Goal: Information Seeking & Learning: Find contact information

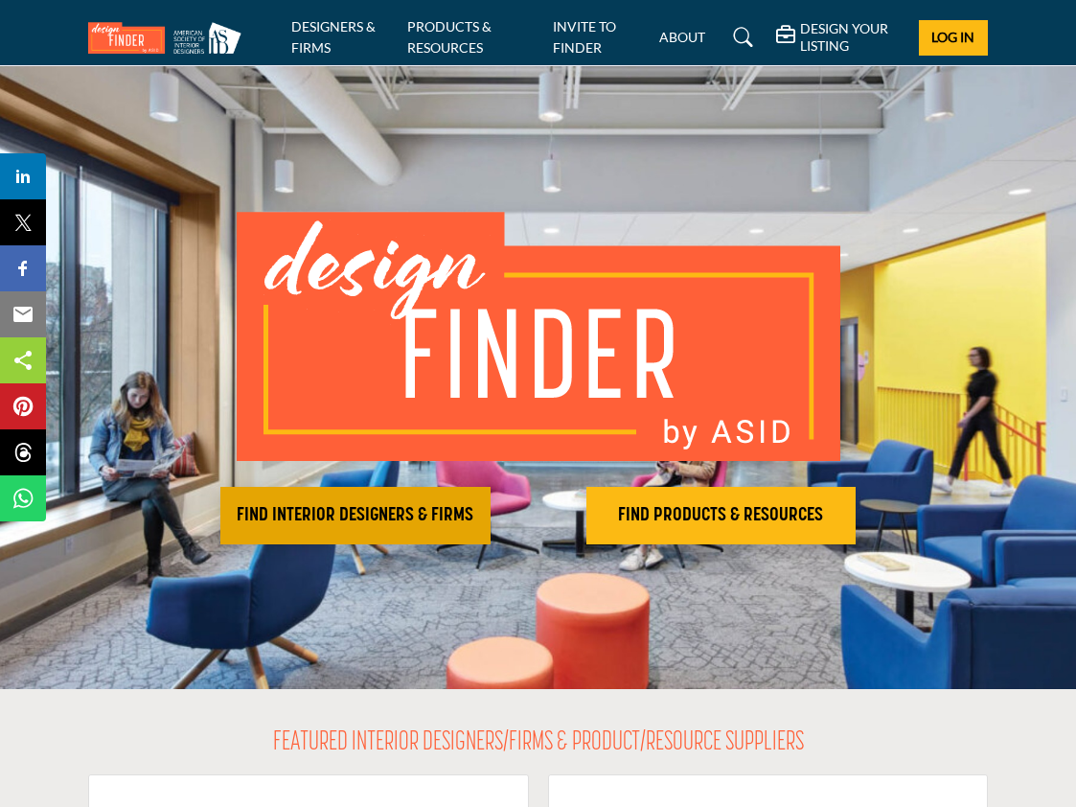
click at [384, 513] on h2 "FIND INTERIOR DESIGNERS & FIRMS" at bounding box center [355, 515] width 259 height 23
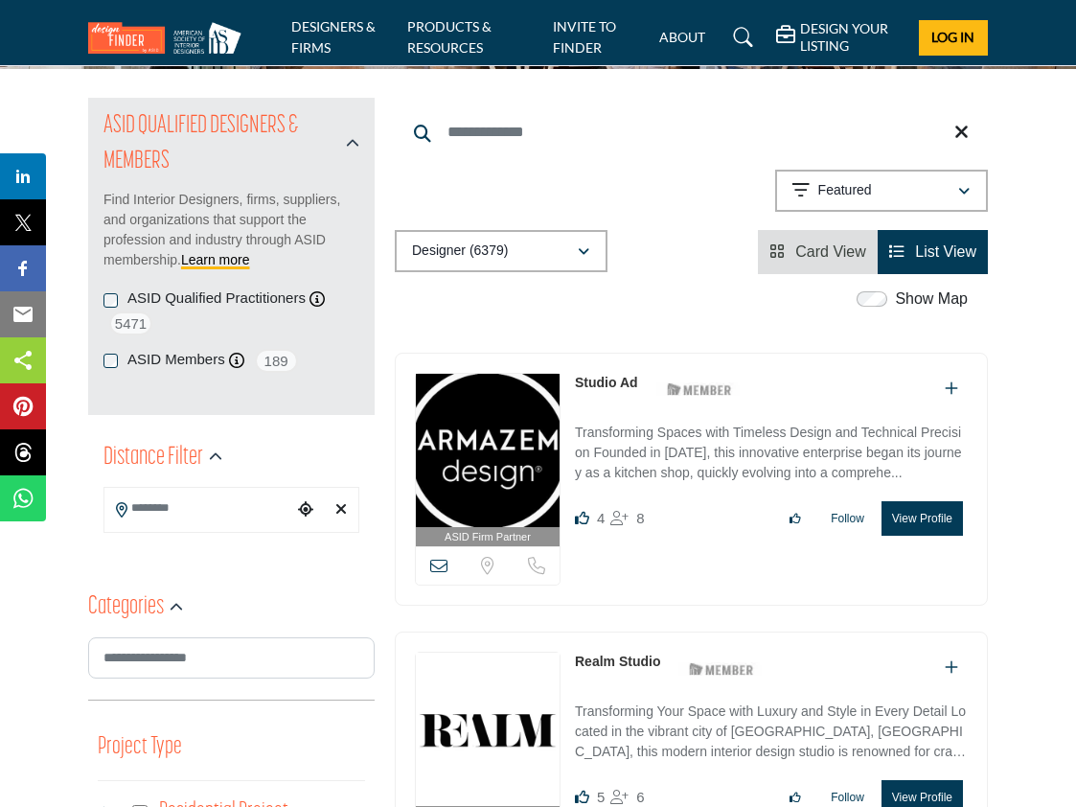
scroll to position [192, 0]
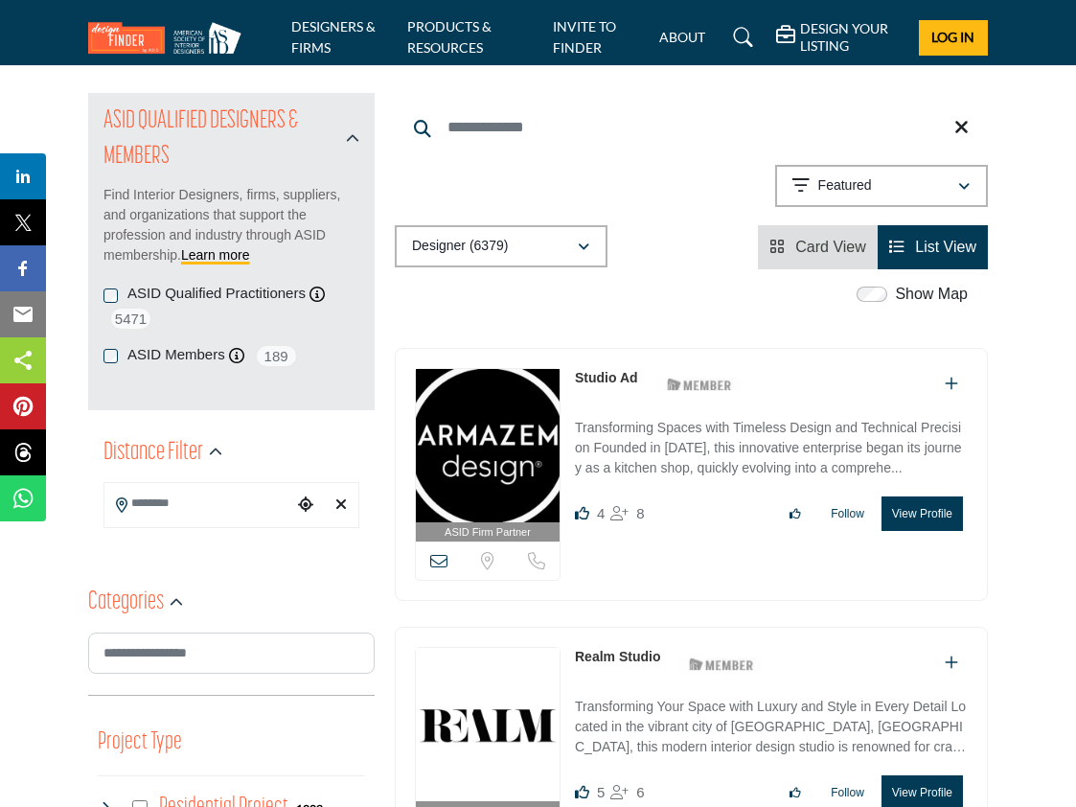
click at [807, 242] on span "Card View" at bounding box center [830, 247] width 71 height 16
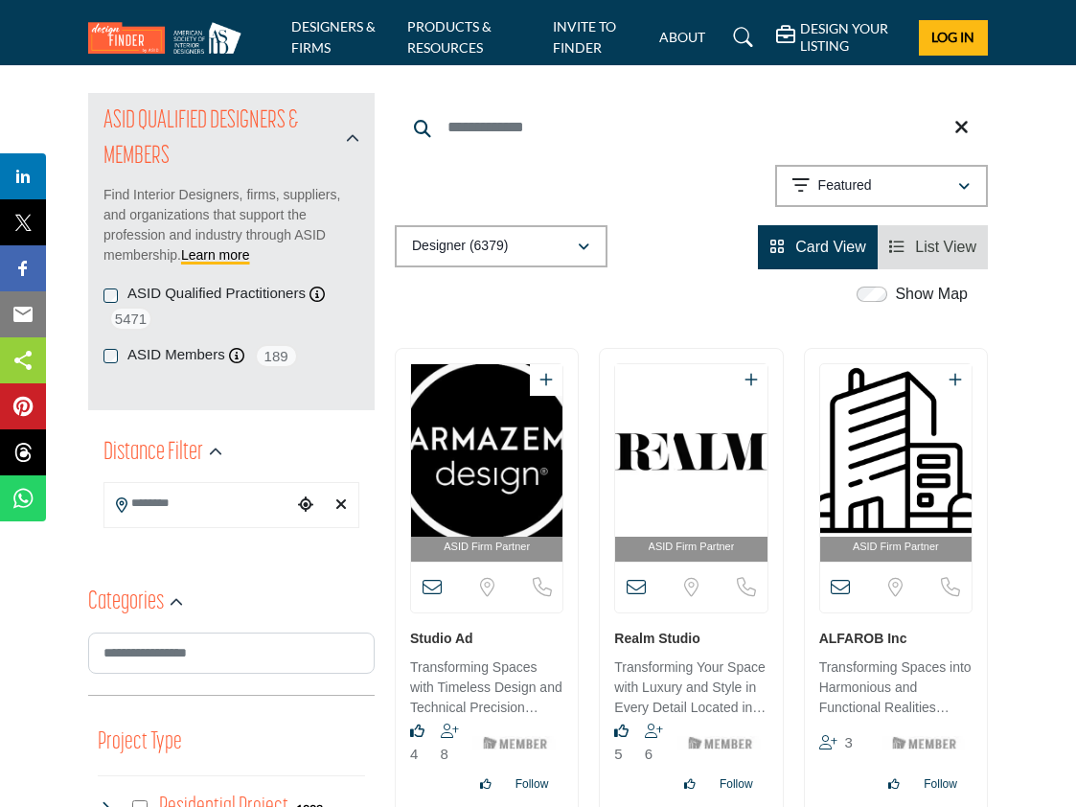
click at [948, 243] on span "List View" at bounding box center [945, 247] width 61 height 16
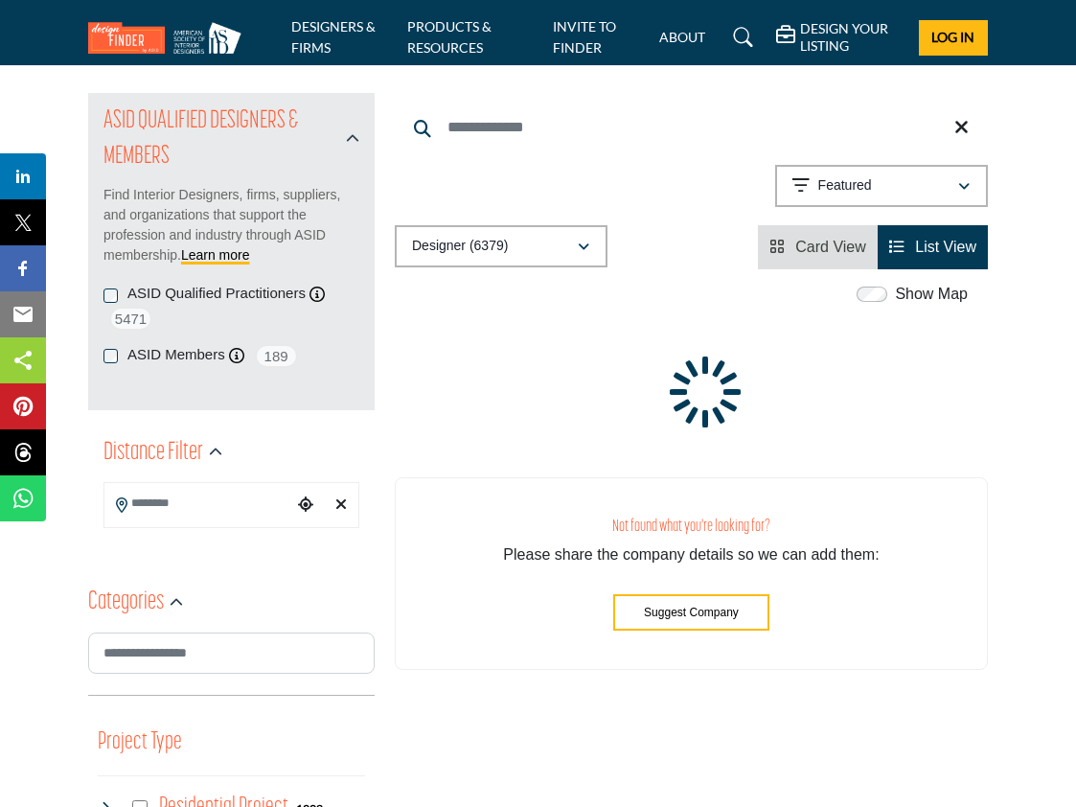
scroll to position [197, 0]
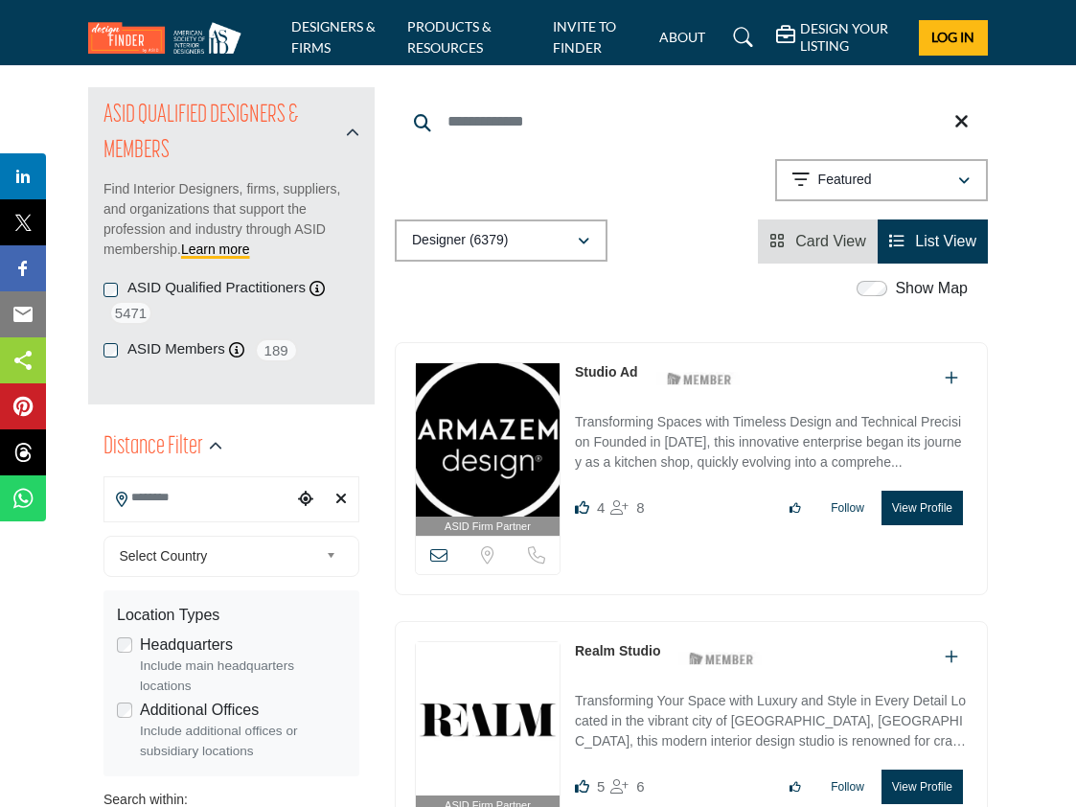
click at [223, 479] on input "Search Location" at bounding box center [198, 497] width 189 height 37
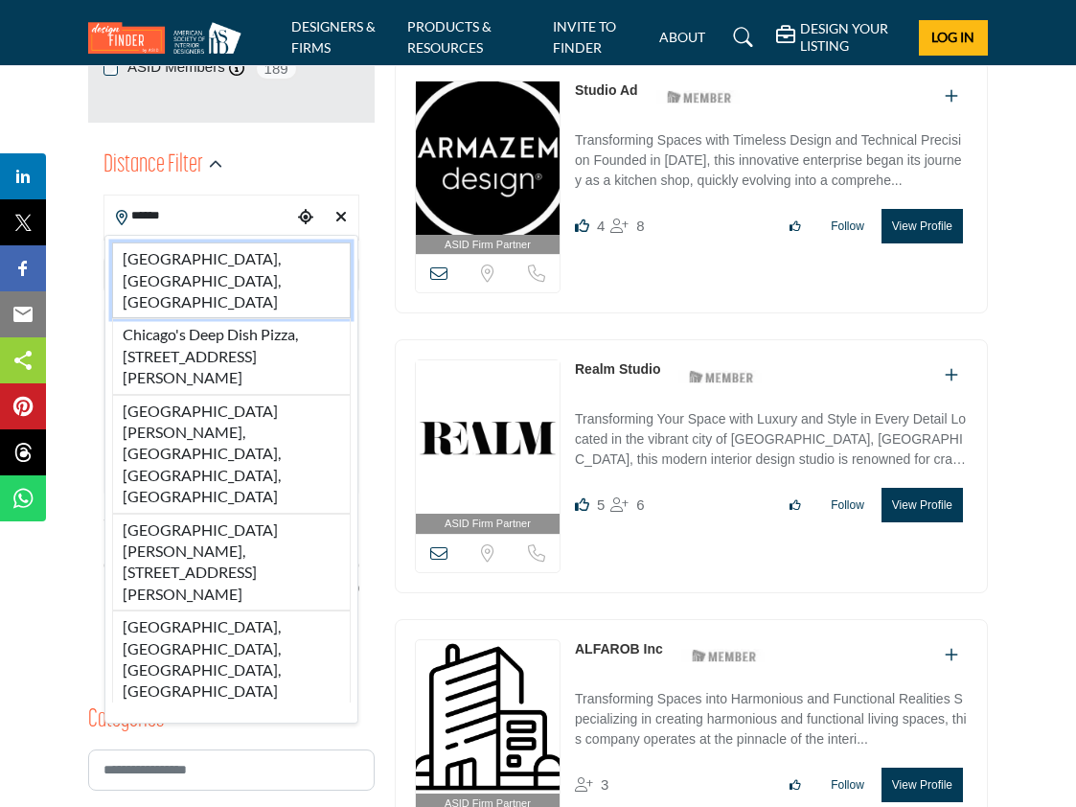
click at [212, 266] on li "Chicago, IL, USA" at bounding box center [231, 280] width 239 height 76
type input "**********"
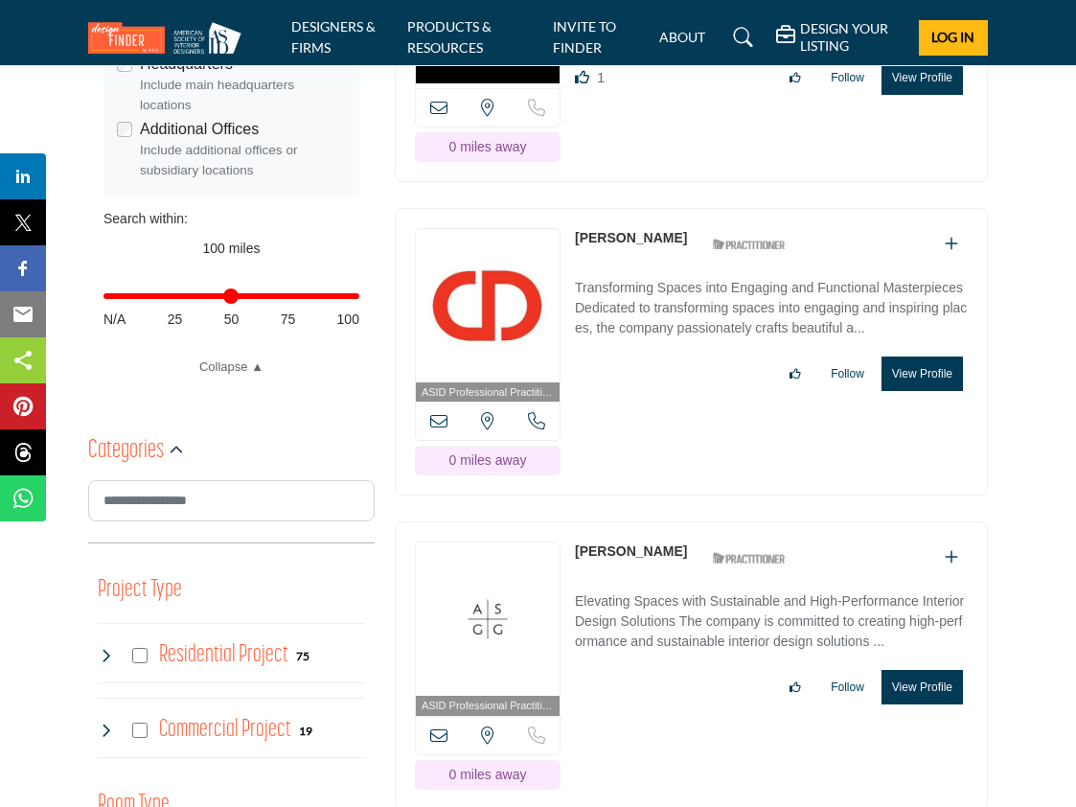
scroll to position [863, 0]
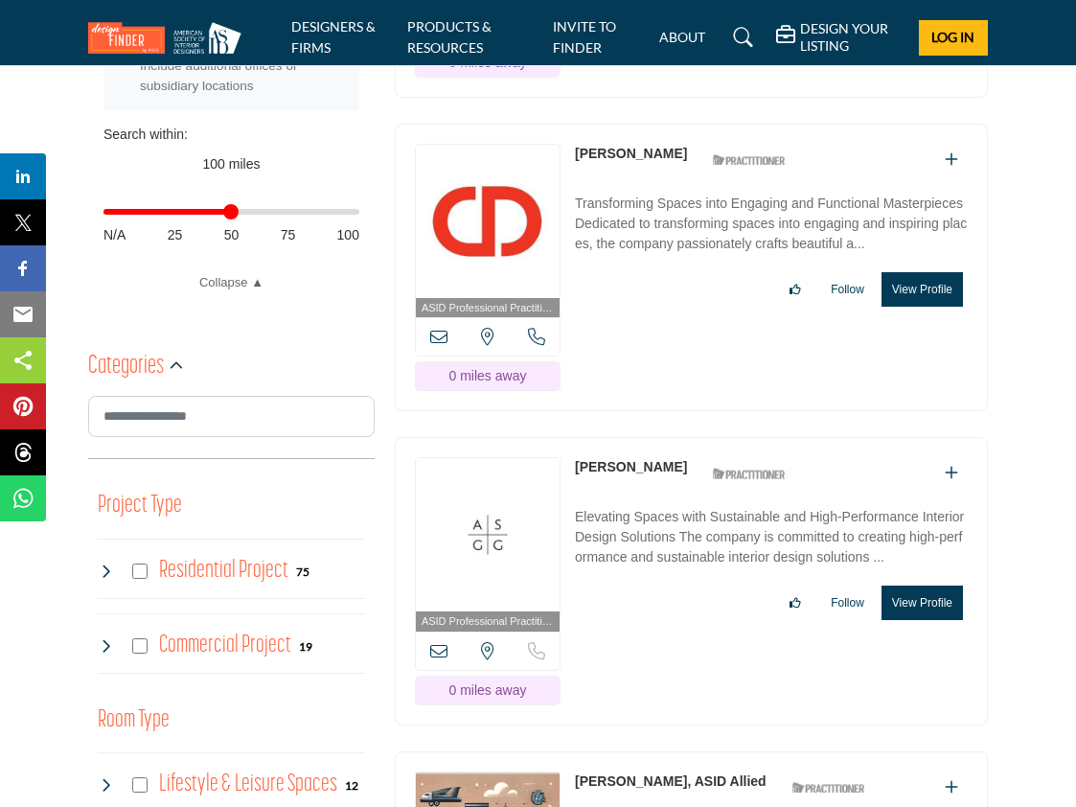
drag, startPoint x: 356, startPoint y: 210, endPoint x: 234, endPoint y: 231, distance: 123.5
click at [234, 214] on input "Distance in miles" at bounding box center [232, 212] width 256 height 4
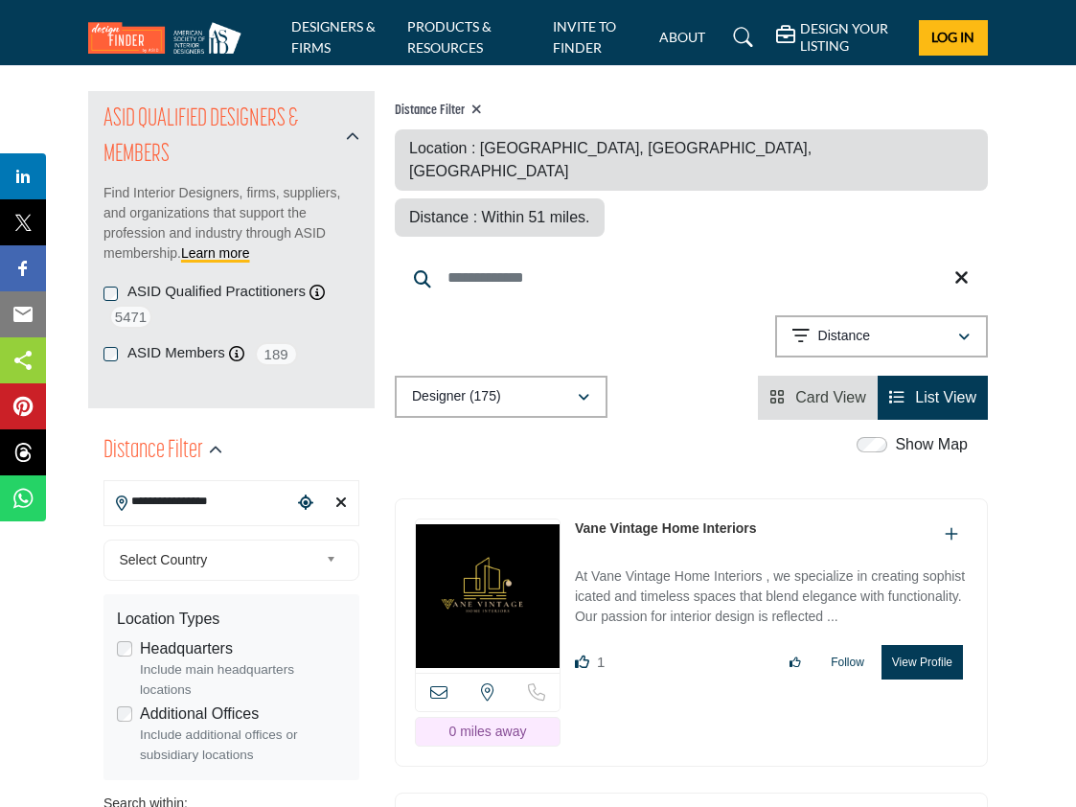
scroll to position [192, 0]
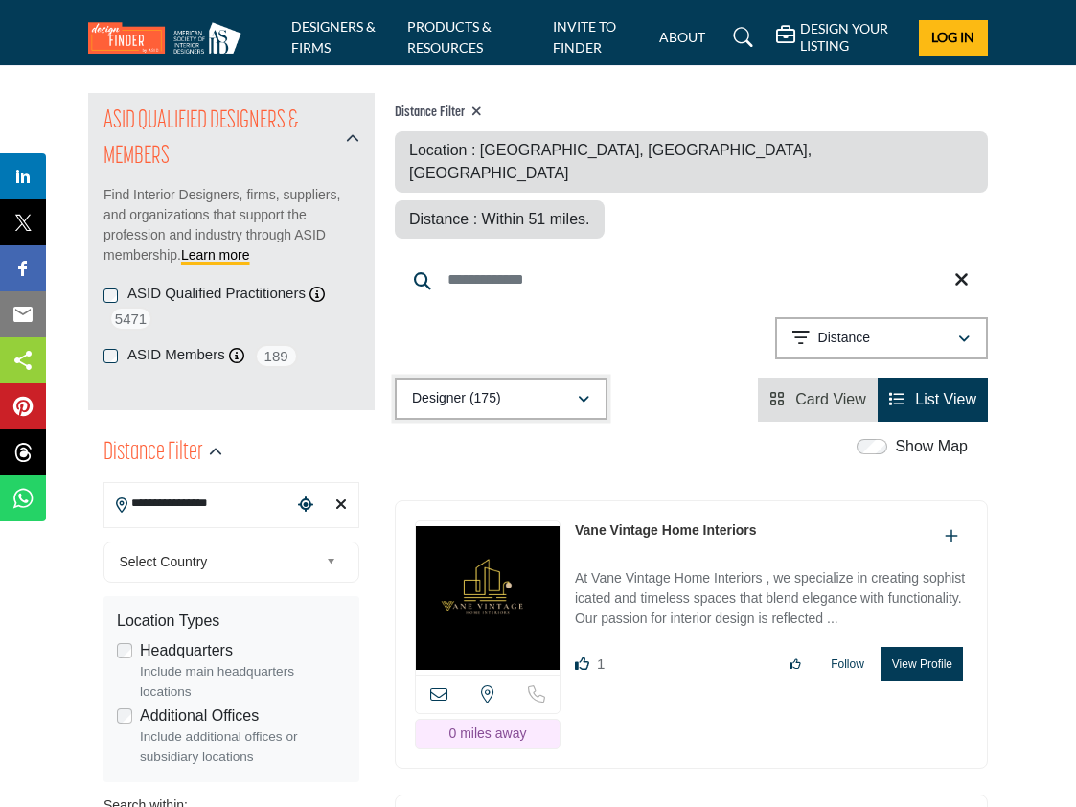
click at [589, 378] on button "Designer (175)" at bounding box center [501, 399] width 213 height 42
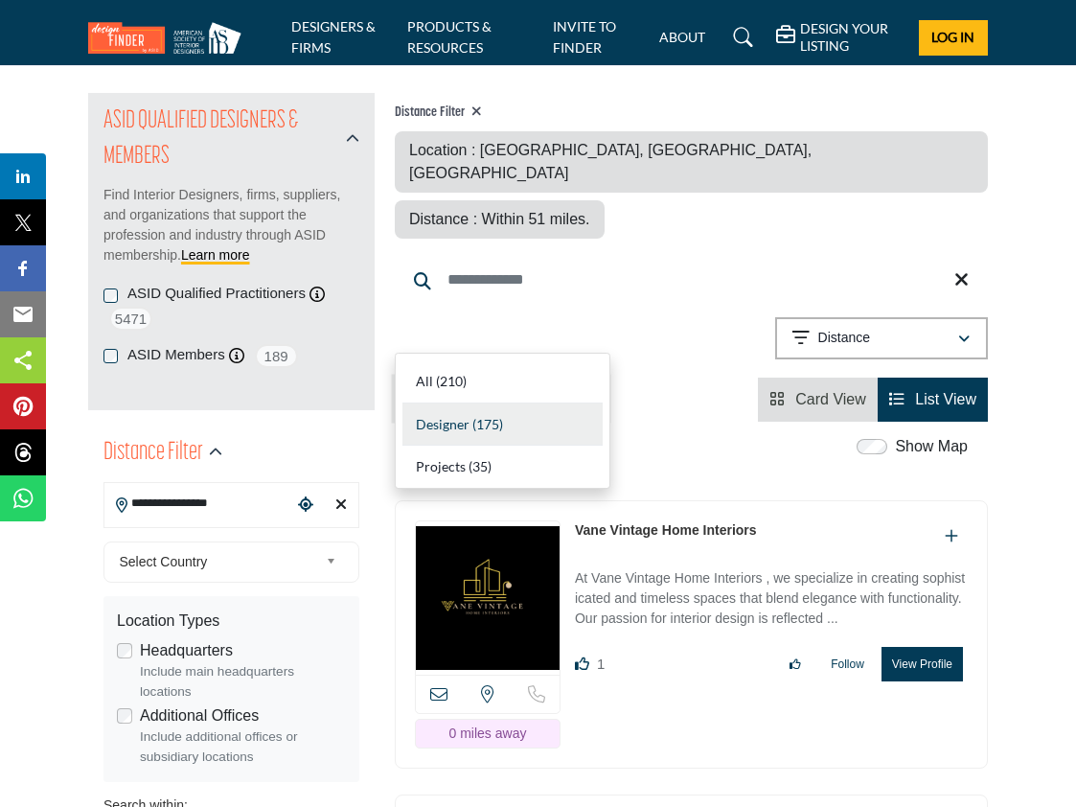
click at [585, 393] on icon "button" at bounding box center [584, 399] width 12 height 13
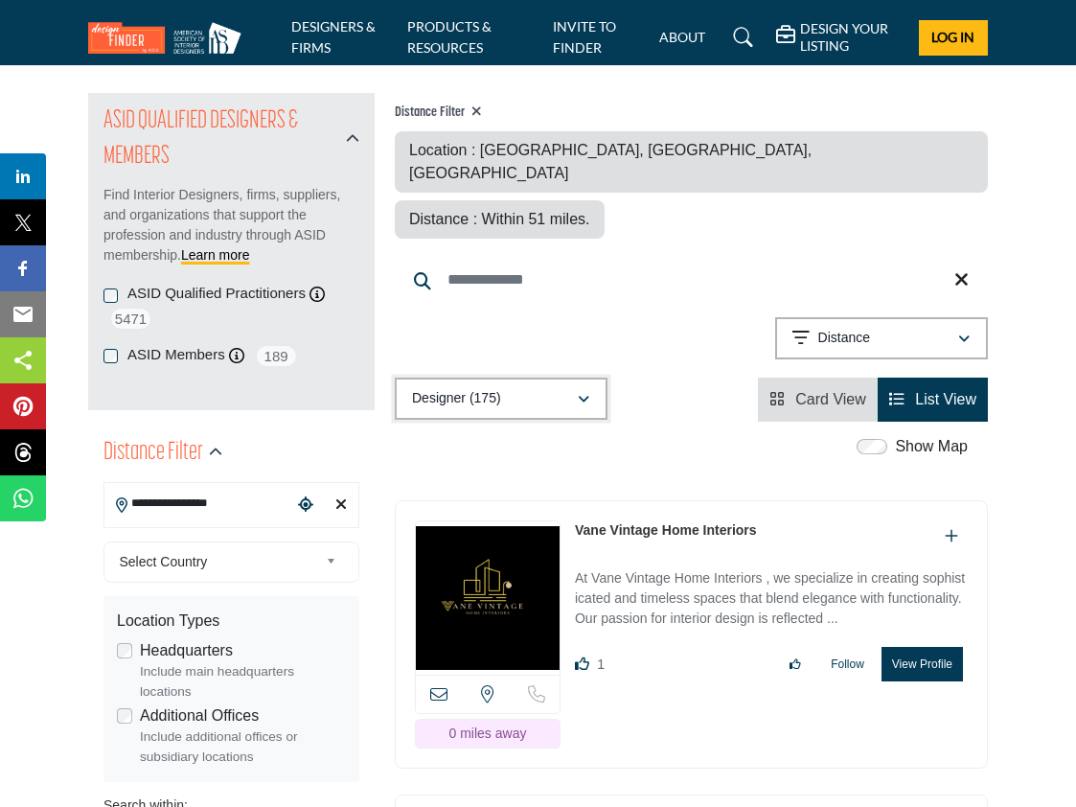
click at [585, 393] on icon "button" at bounding box center [584, 399] width 12 height 13
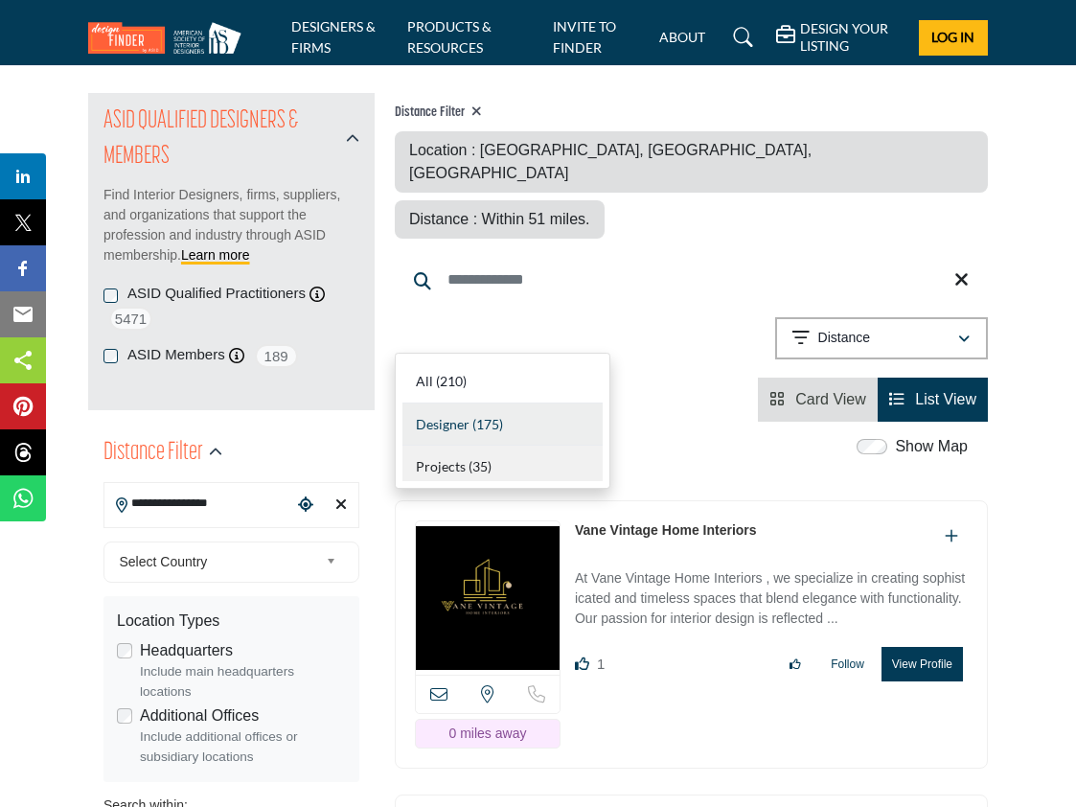
click at [506, 457] on div "Projects (35)" at bounding box center [503, 463] width 200 height 35
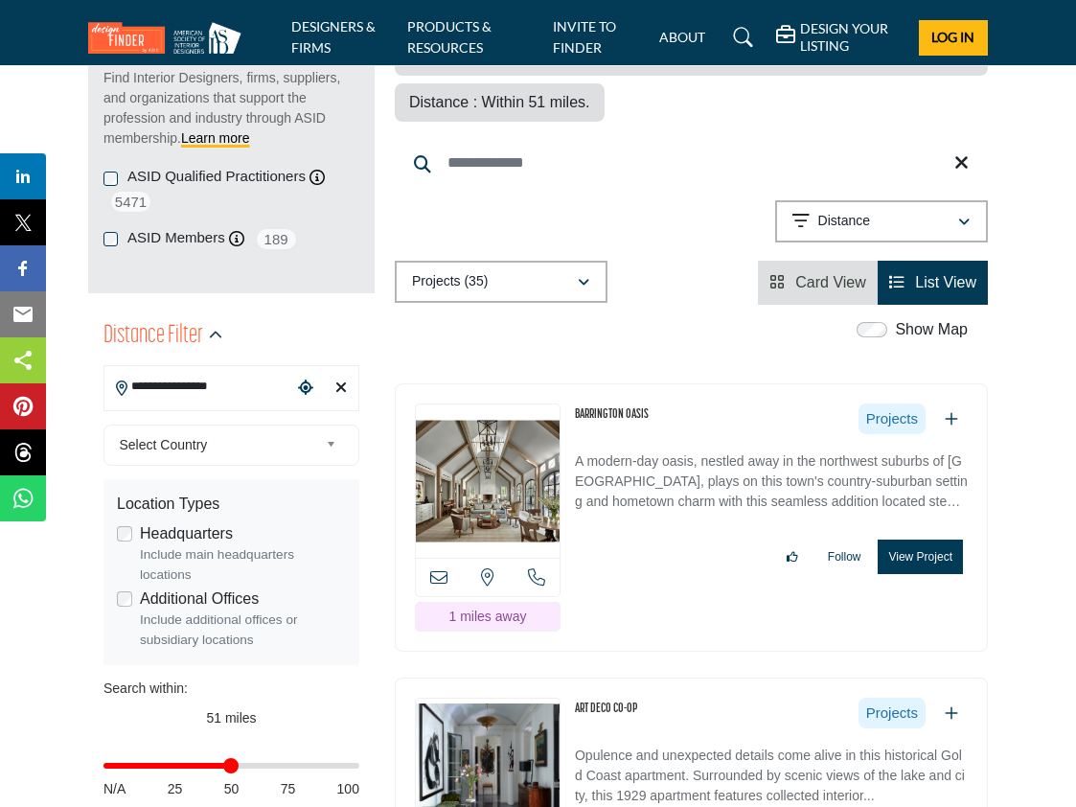
scroll to position [192, 0]
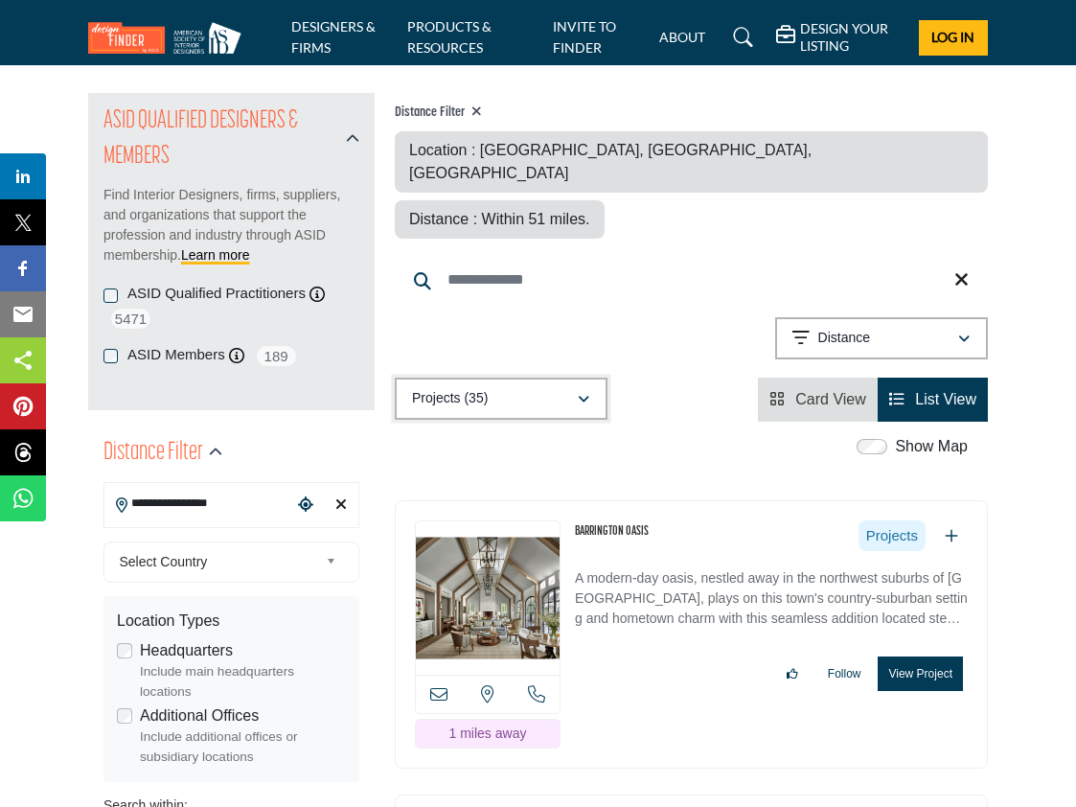
click at [569, 387] on div "Projects (35)" at bounding box center [494, 398] width 165 height 23
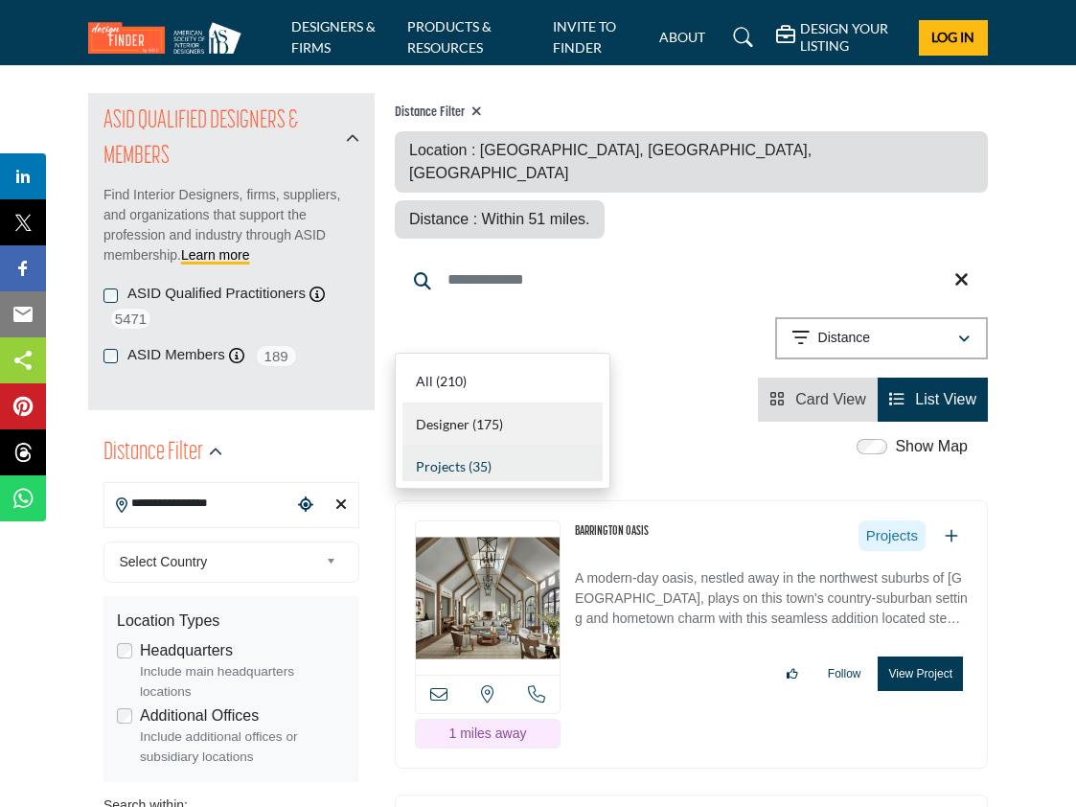
click at [550, 415] on div "Designer (175)" at bounding box center [503, 424] width 200 height 43
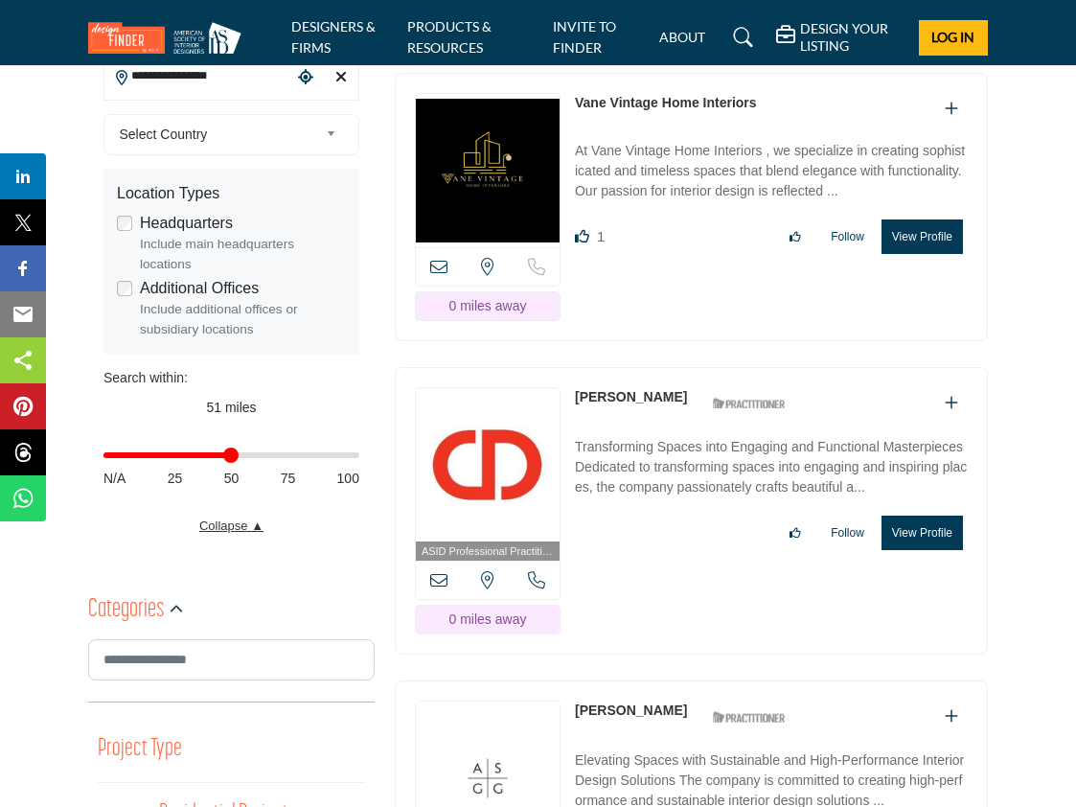
scroll to position [671, 0]
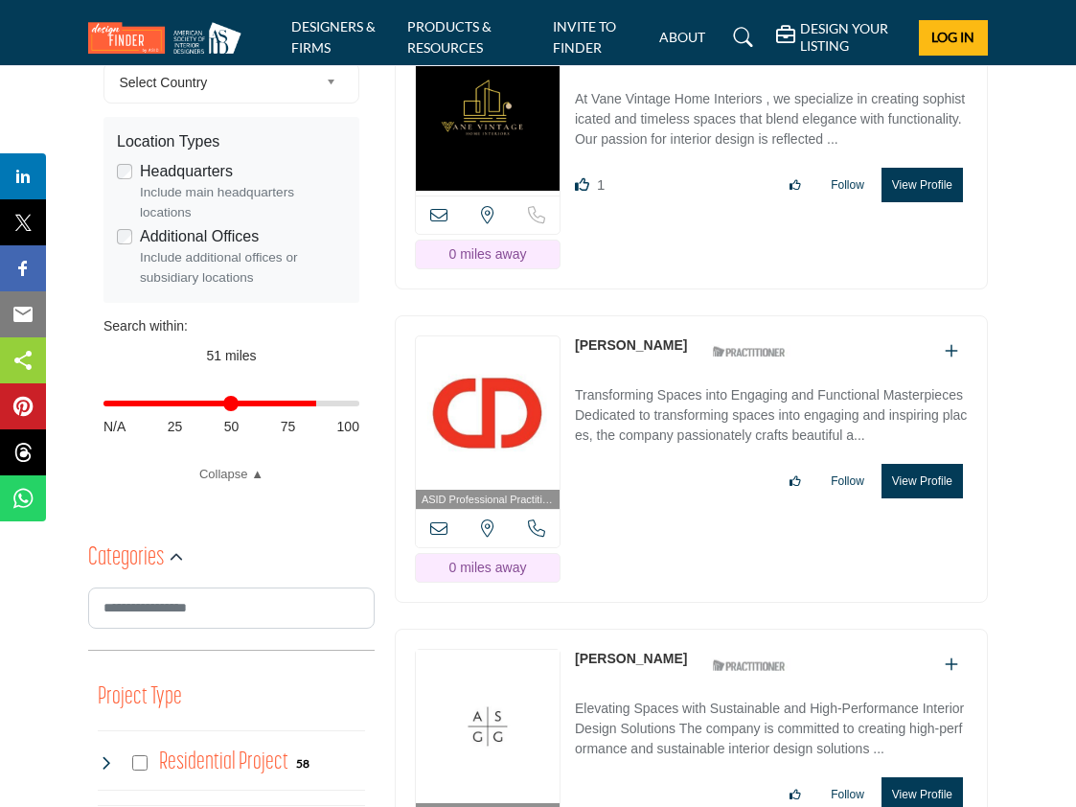
drag, startPoint x: 232, startPoint y: 404, endPoint x: 435, endPoint y: 401, distance: 203.2
type input "***"
click at [359, 402] on input "Distance in miles" at bounding box center [232, 404] width 256 height 4
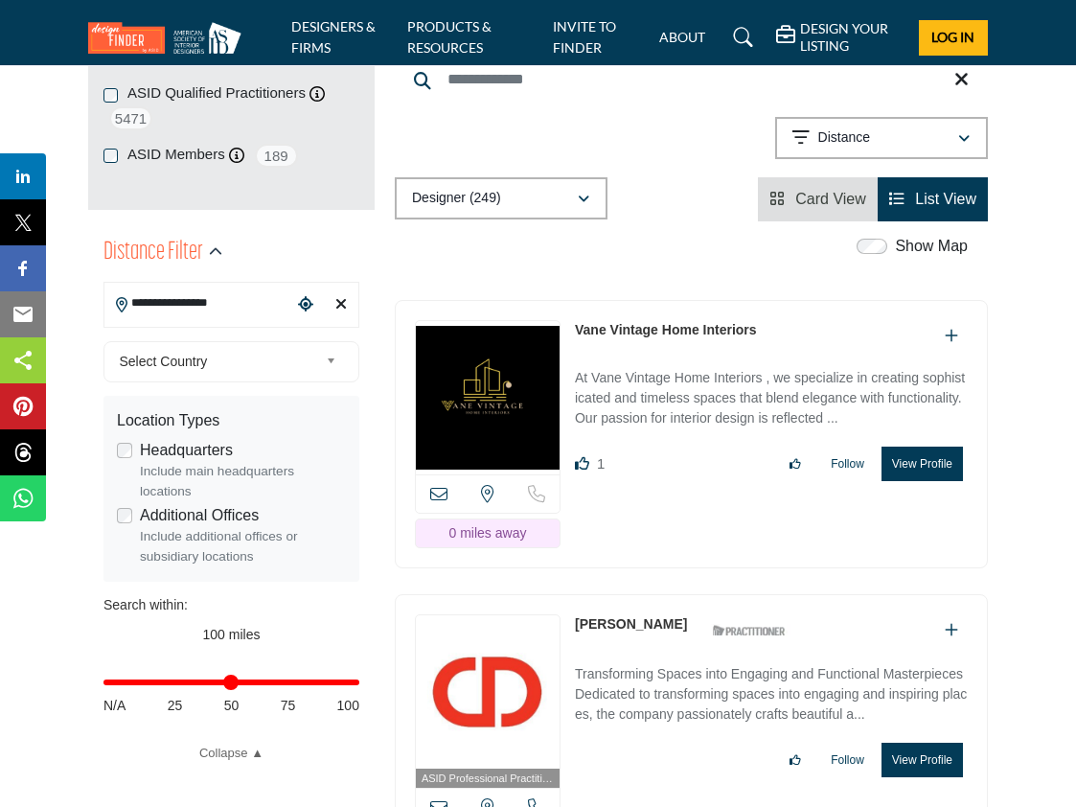
scroll to position [383, 0]
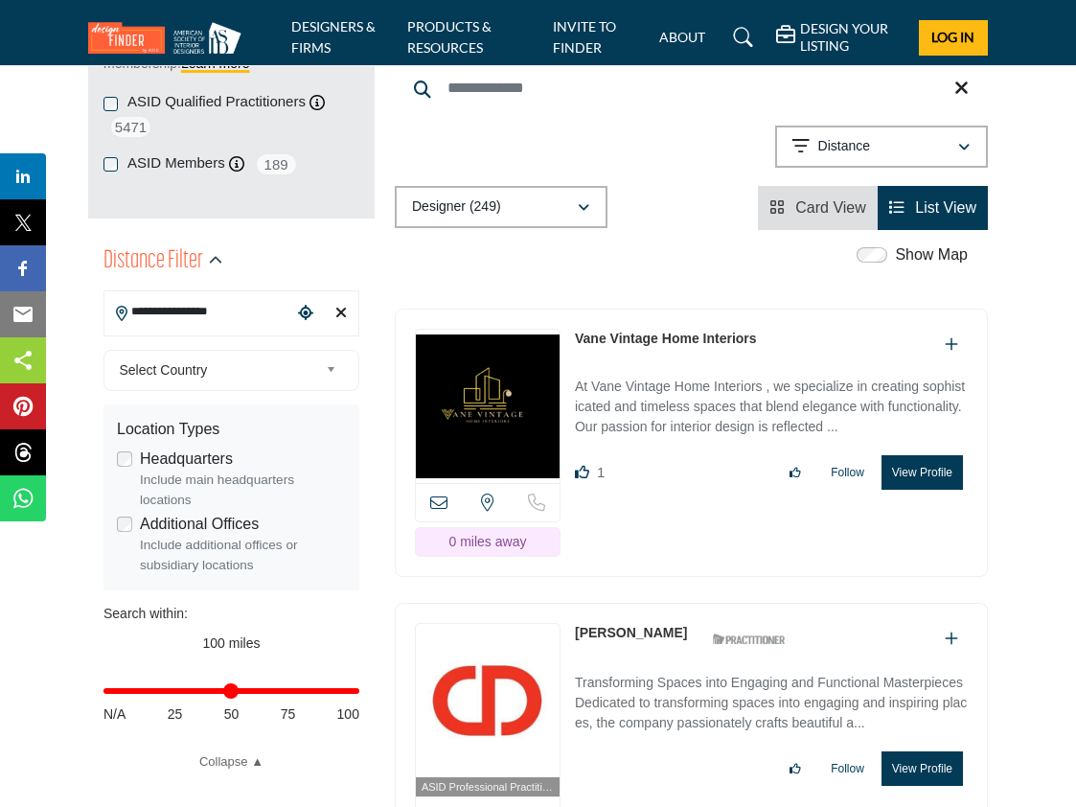
click at [726, 331] on link "Vane Vintage Home Interiors" at bounding box center [666, 338] width 182 height 15
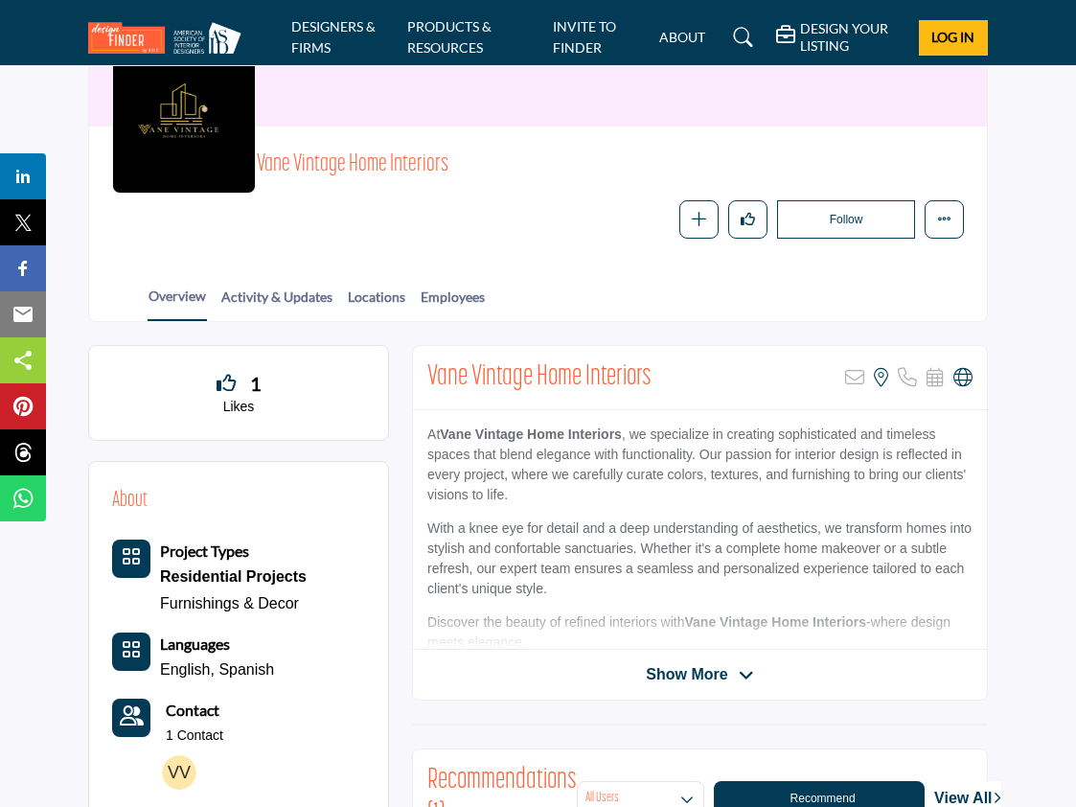
scroll to position [192, 0]
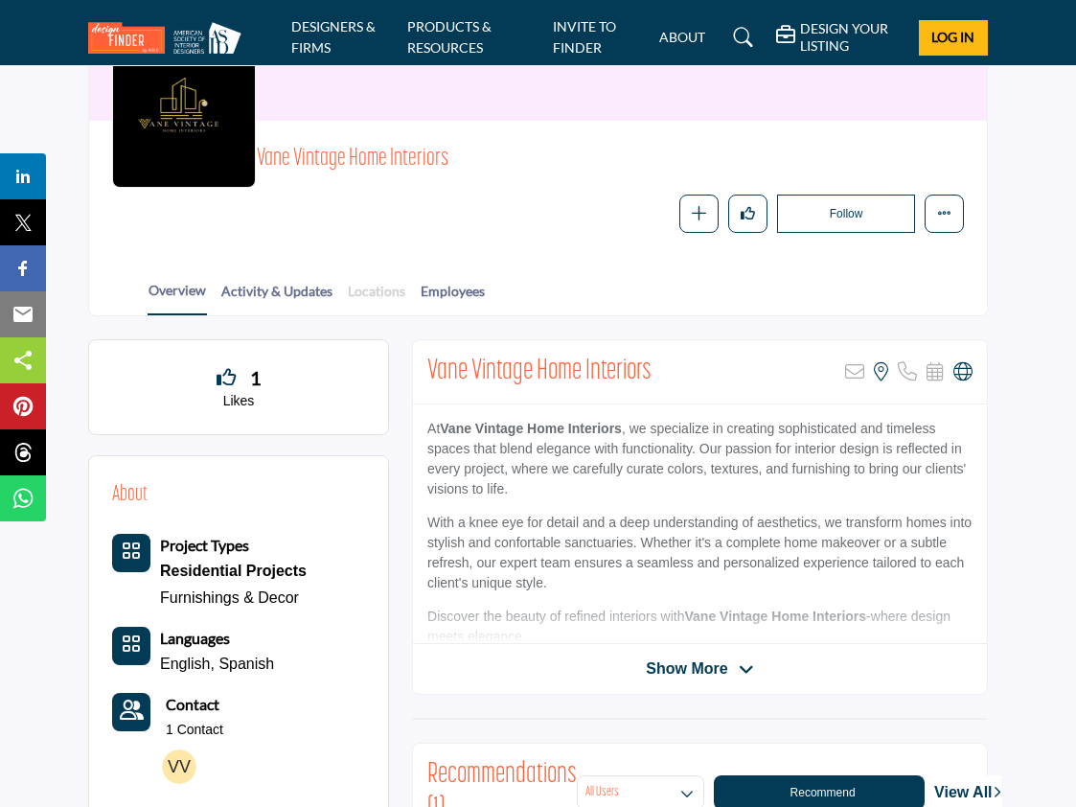
click at [384, 292] on link "Locations" at bounding box center [376, 298] width 59 height 34
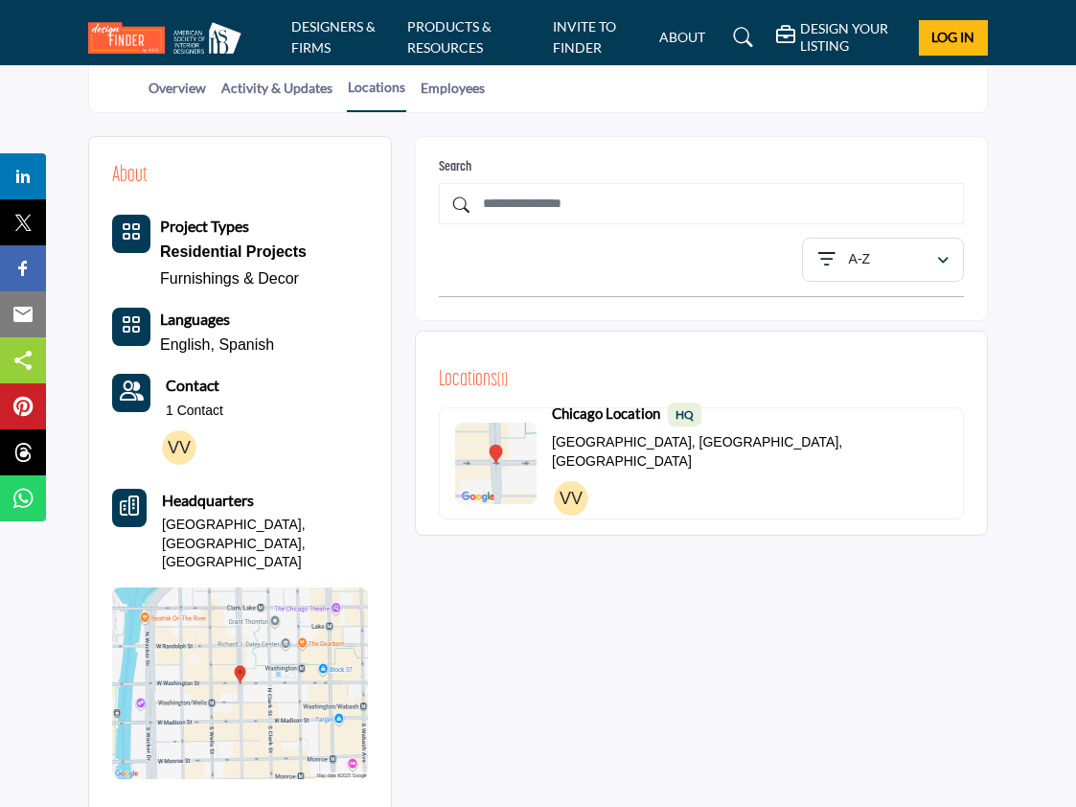
scroll to position [479, 0]
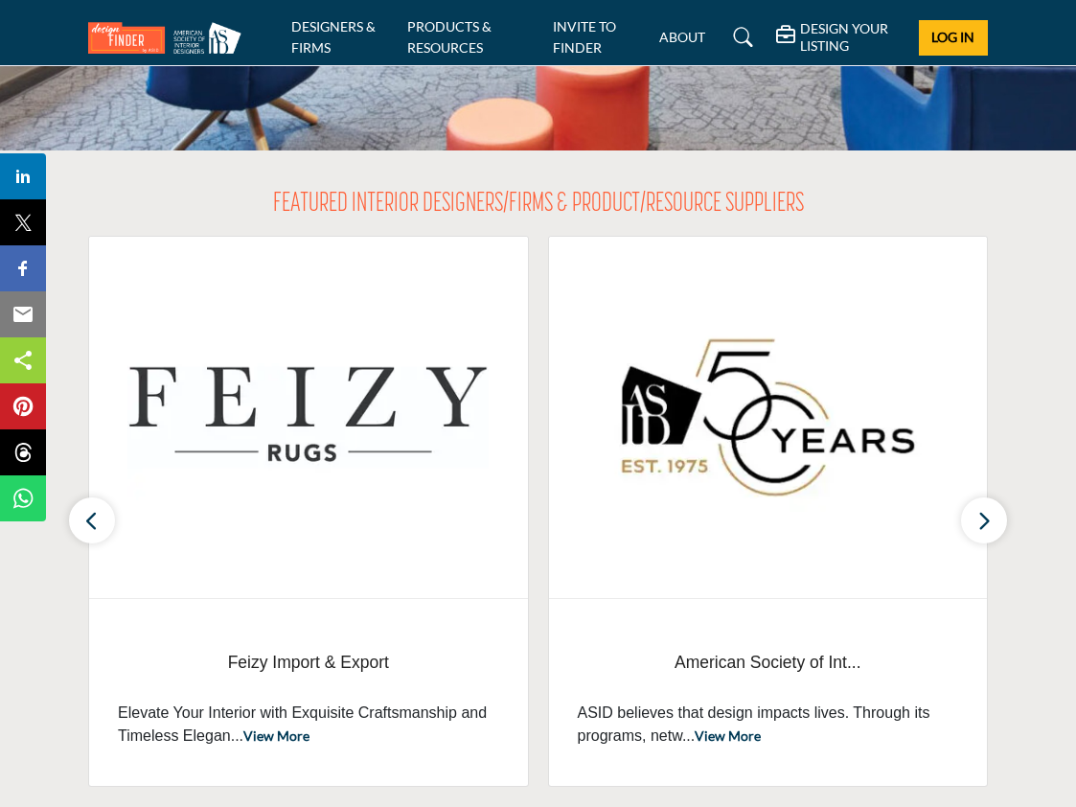
scroll to position [96, 0]
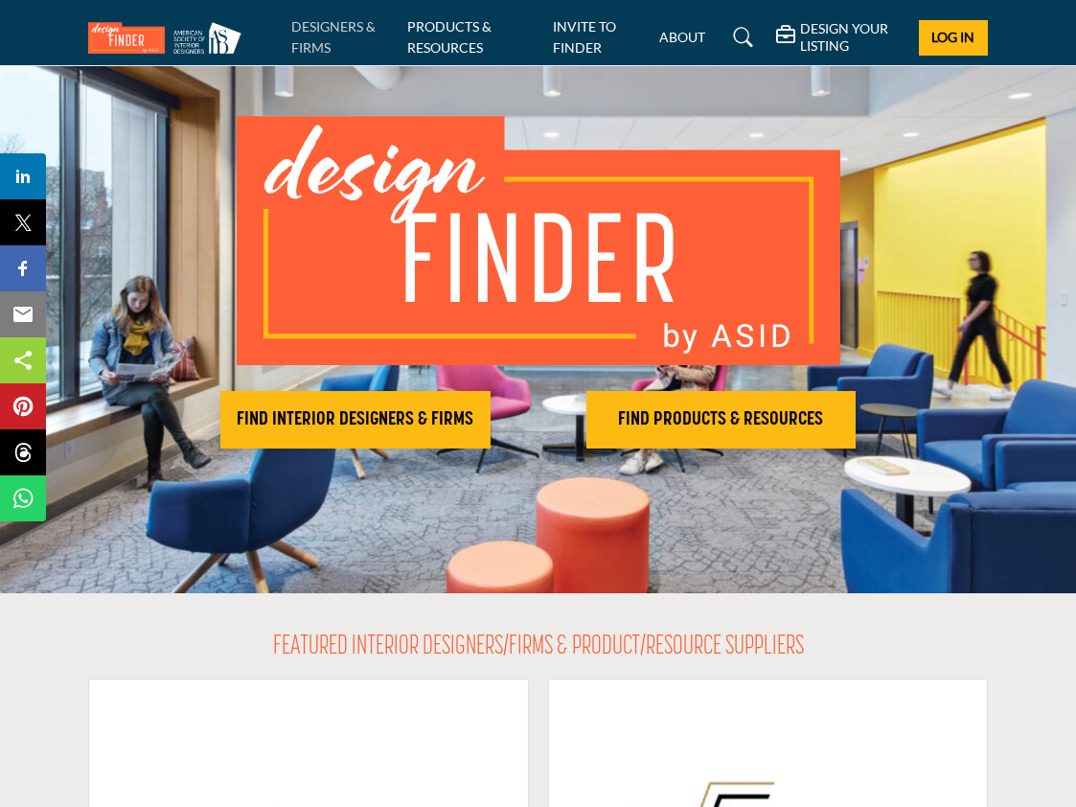
click at [303, 30] on link "DESIGNERS & FIRMS" at bounding box center [333, 36] width 84 height 37
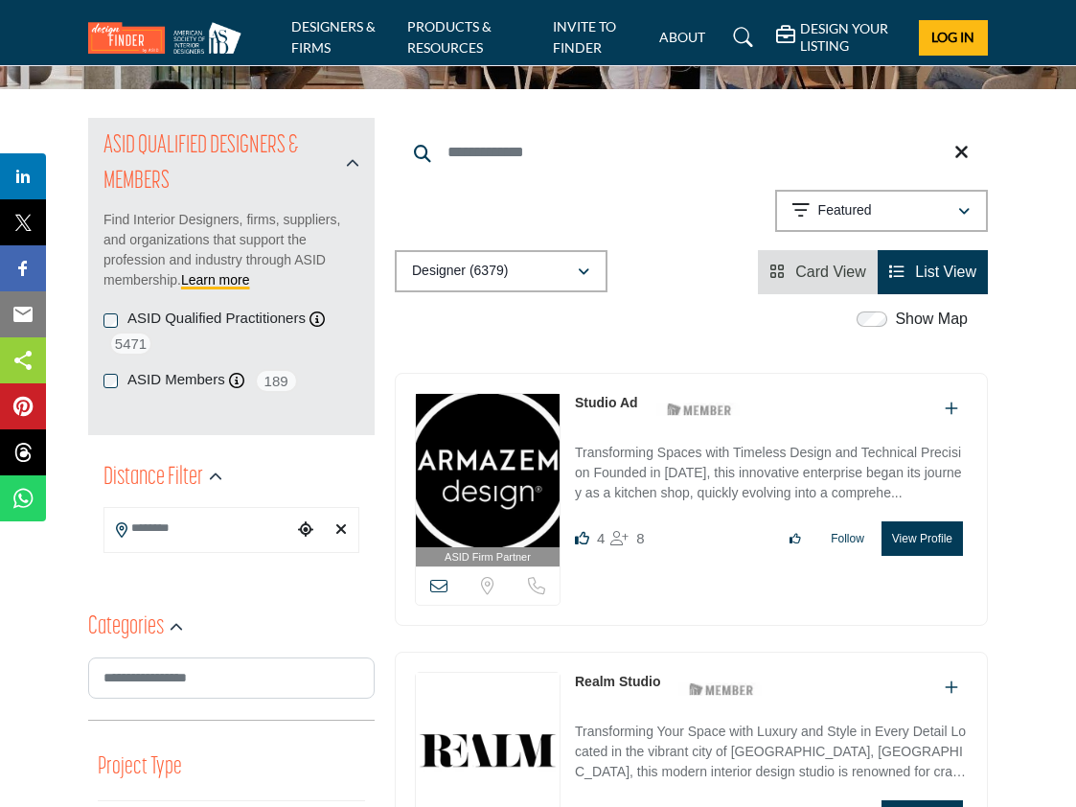
scroll to position [383, 0]
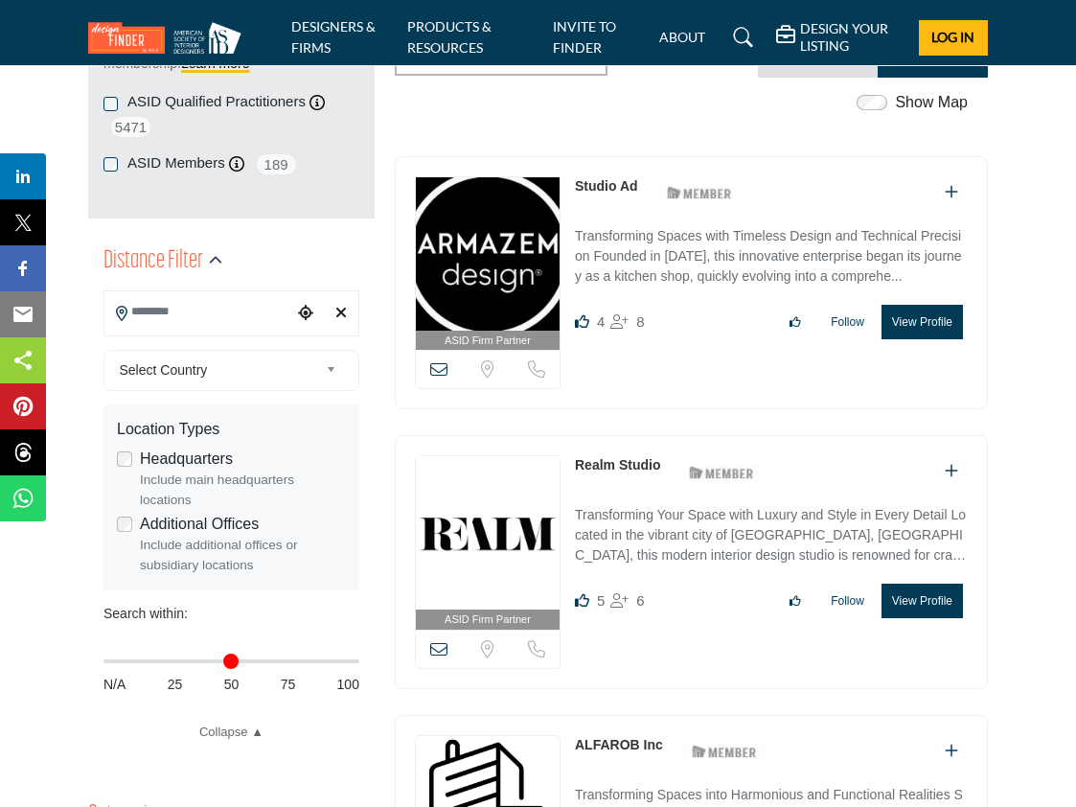
click at [239, 321] on input "Search Location" at bounding box center [198, 311] width 189 height 37
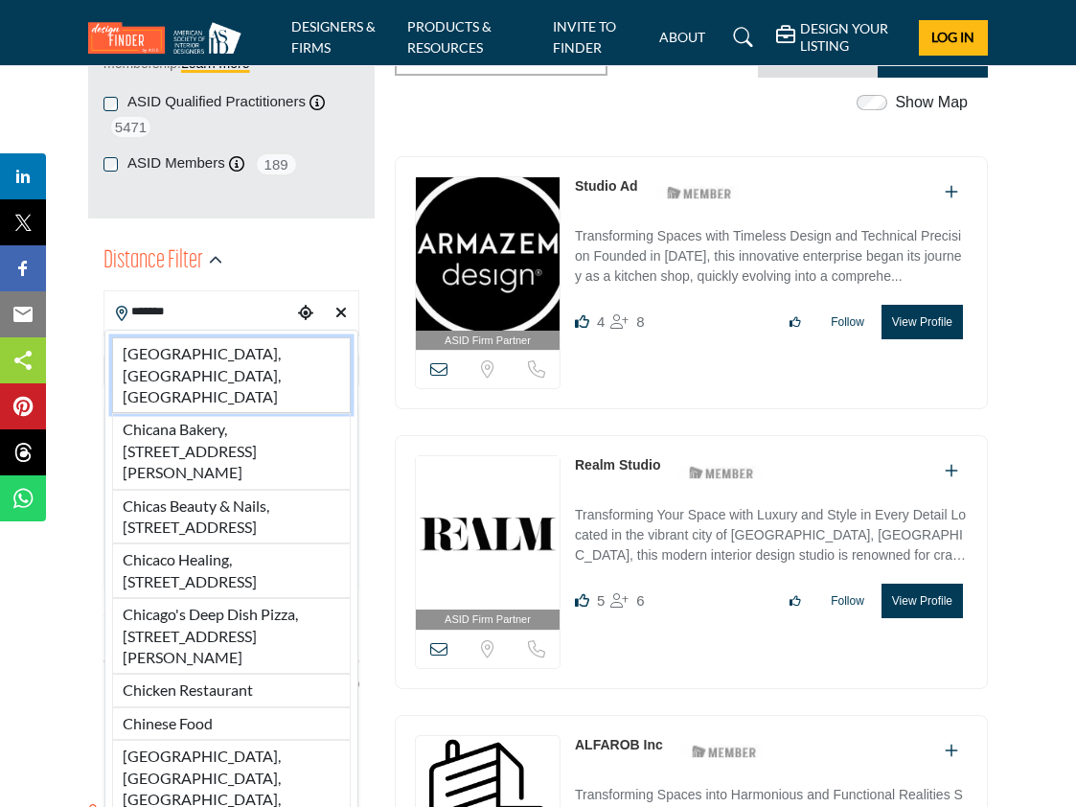
click at [203, 341] on li "[GEOGRAPHIC_DATA], [GEOGRAPHIC_DATA], [GEOGRAPHIC_DATA]" at bounding box center [231, 375] width 239 height 76
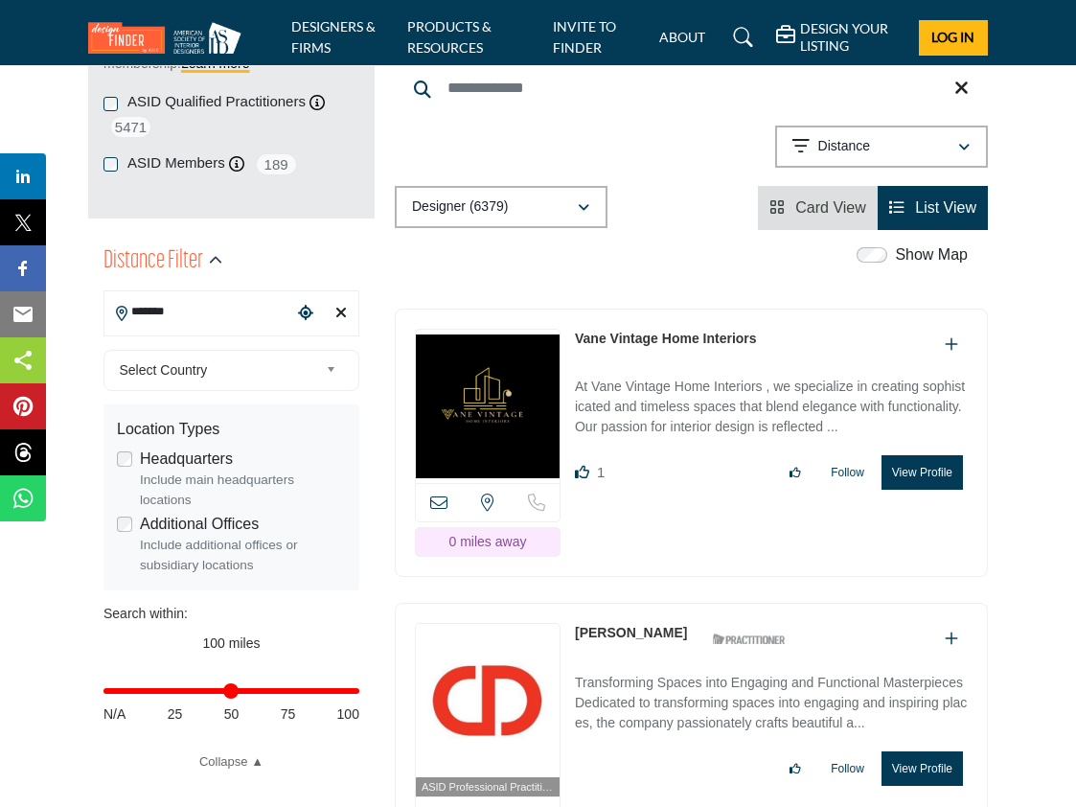
type input "**********"
type input "***"
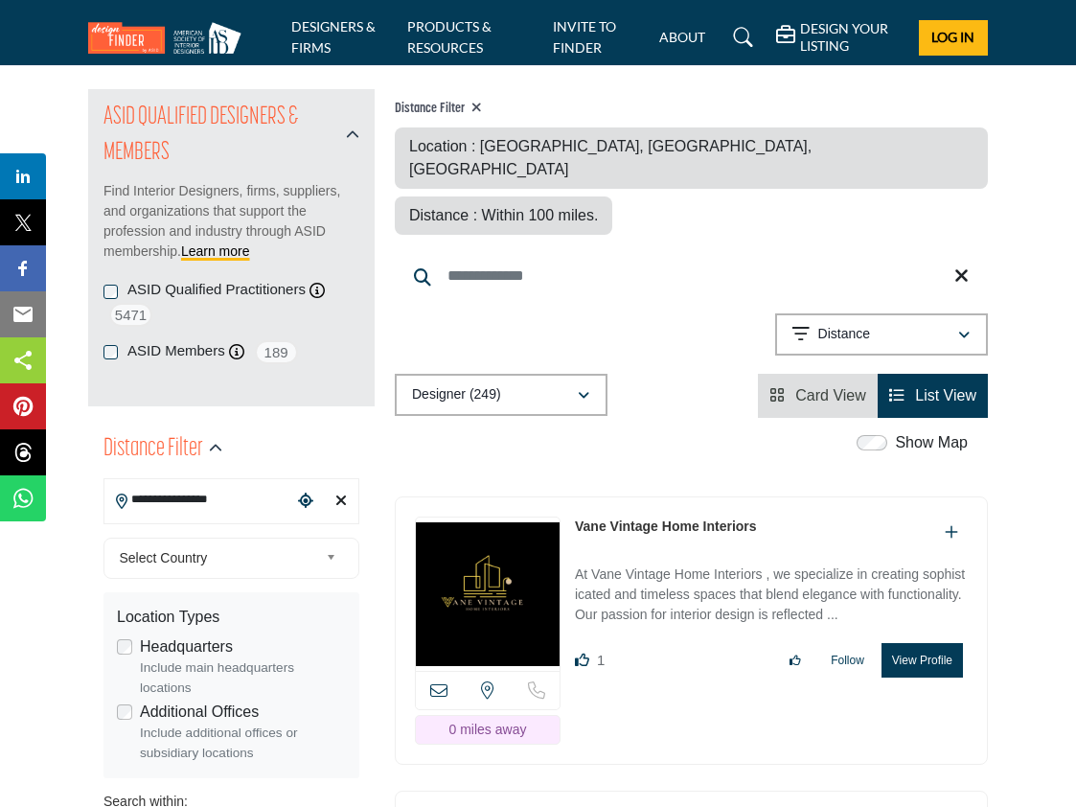
scroll to position [192, 0]
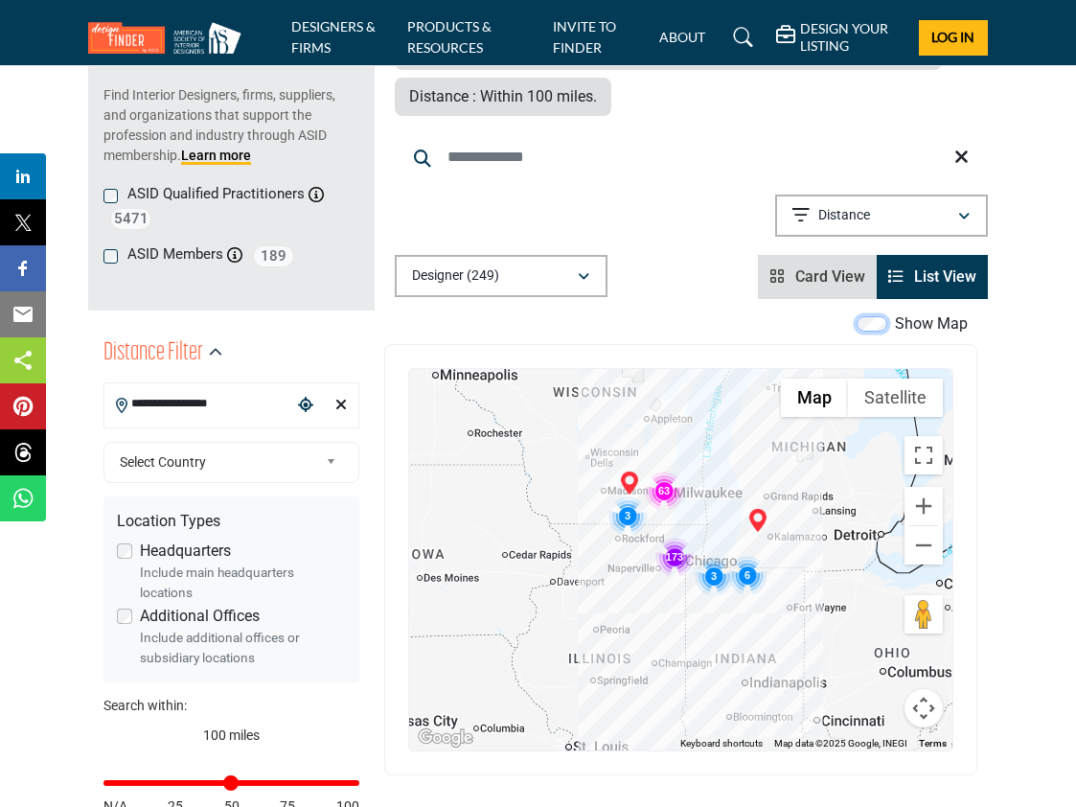
scroll to position [575, 0]
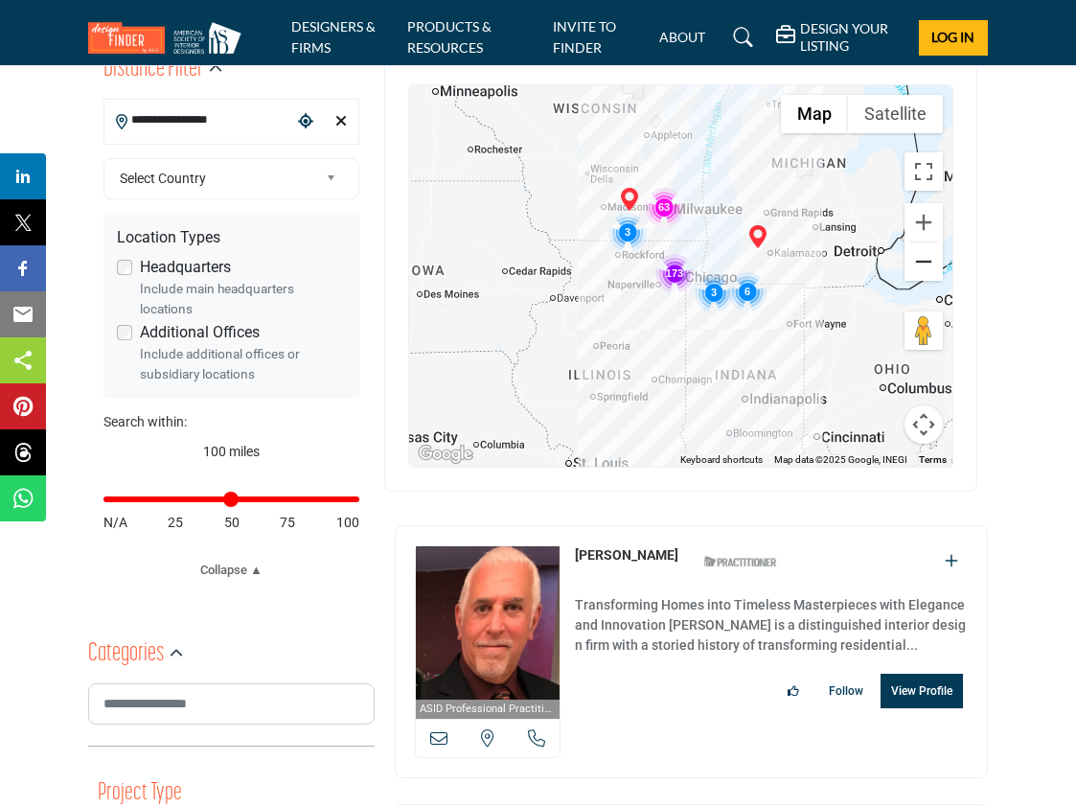
click at [922, 242] on button "Zoom out" at bounding box center [924, 261] width 38 height 38
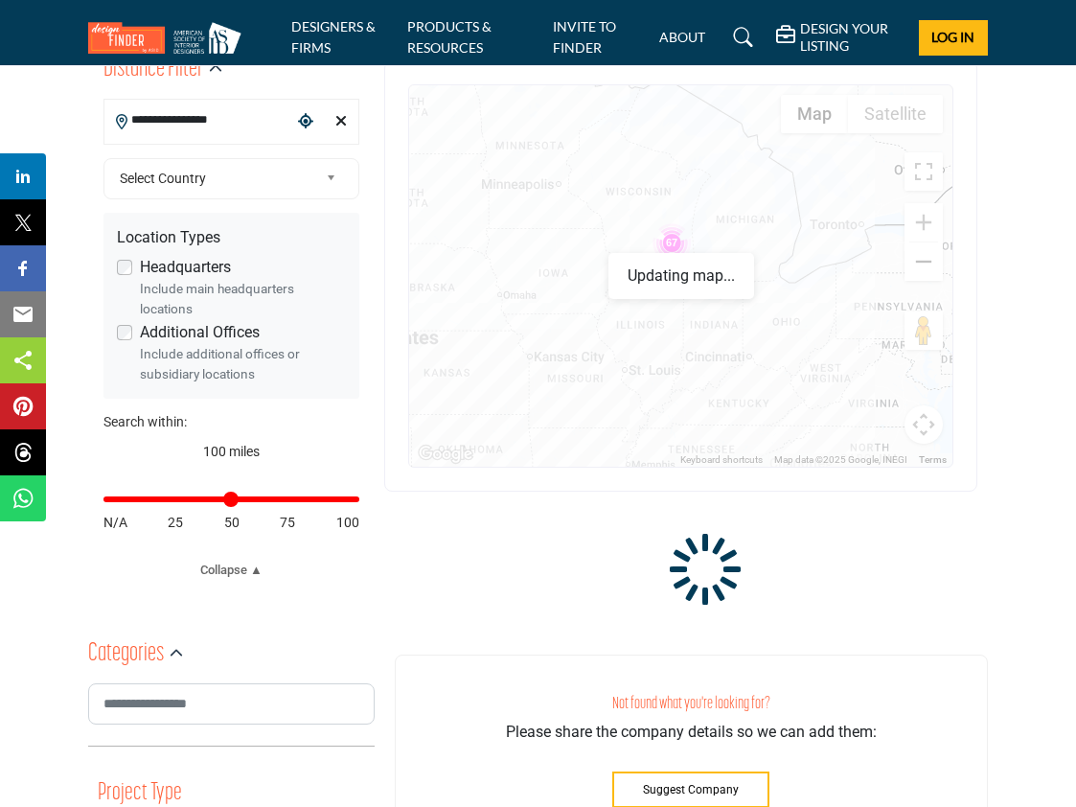
click at [922, 242] on button "Zoom out" at bounding box center [924, 261] width 38 height 38
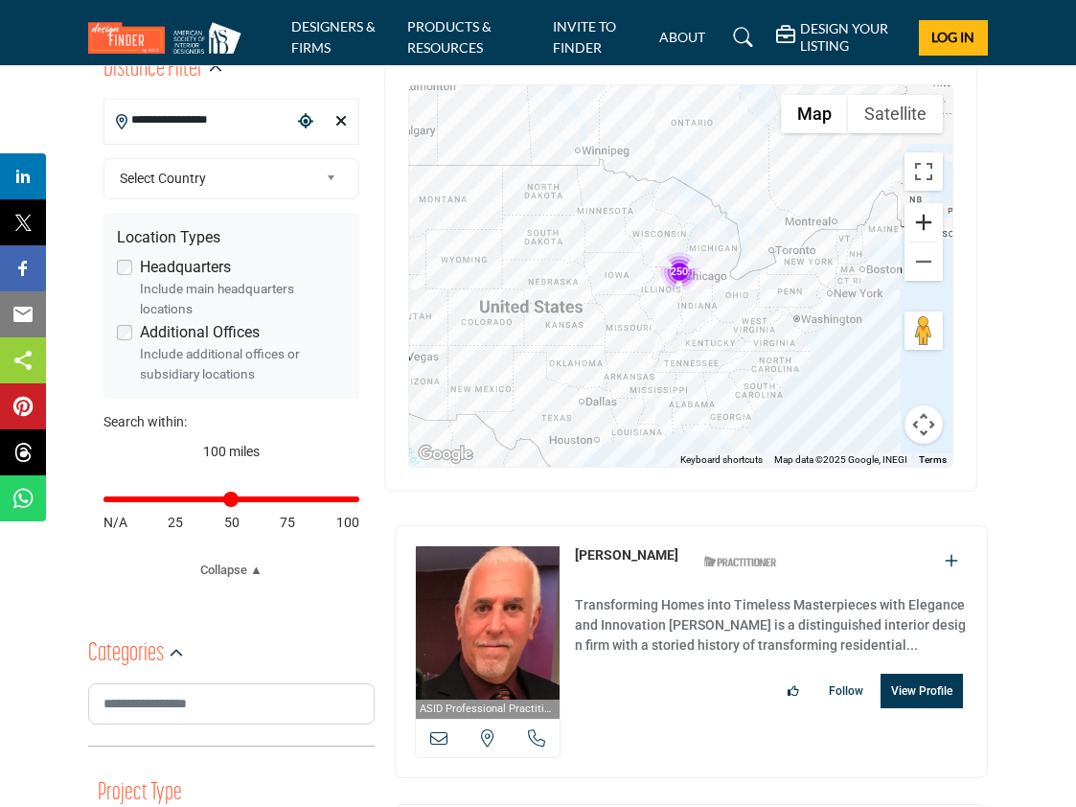
click at [930, 203] on button "Zoom in" at bounding box center [924, 222] width 38 height 38
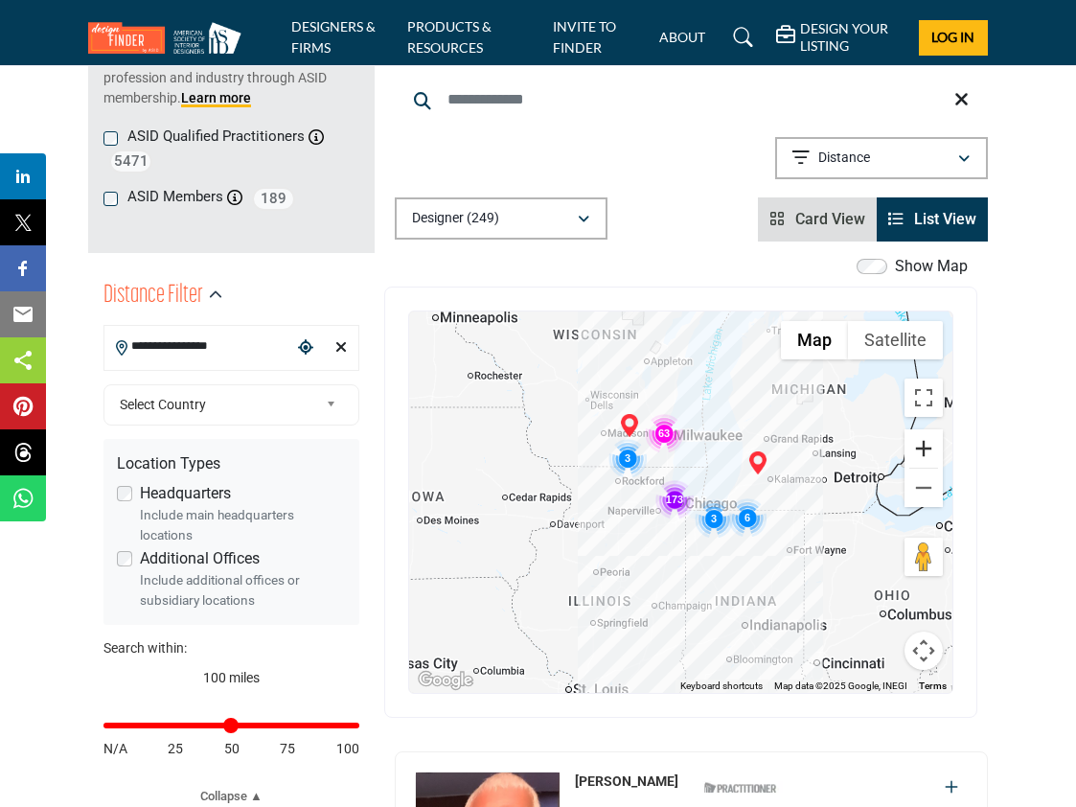
scroll to position [0, 0]
